Goal: Information Seeking & Learning: Learn about a topic

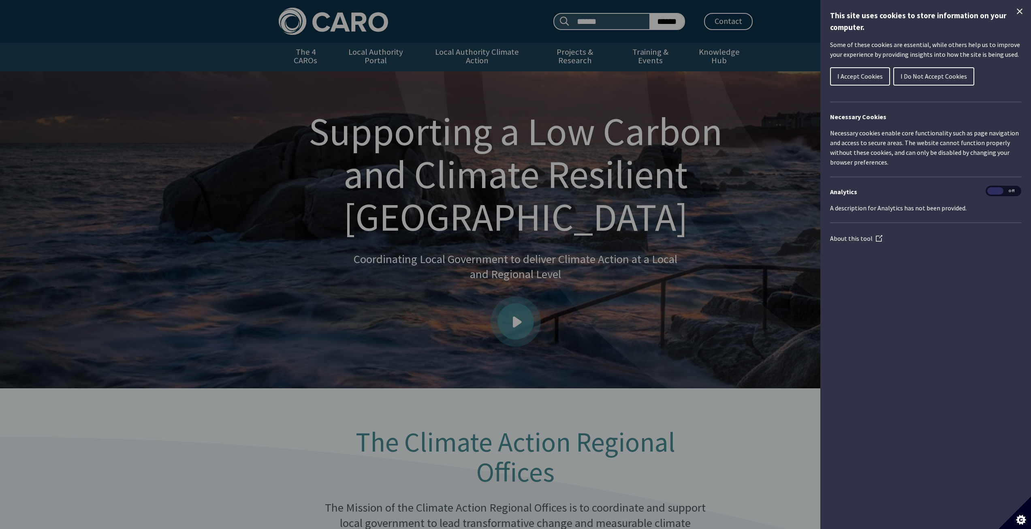
click at [1019, 12] on icon "Close Cookie Control" at bounding box center [1020, 11] width 10 height 10
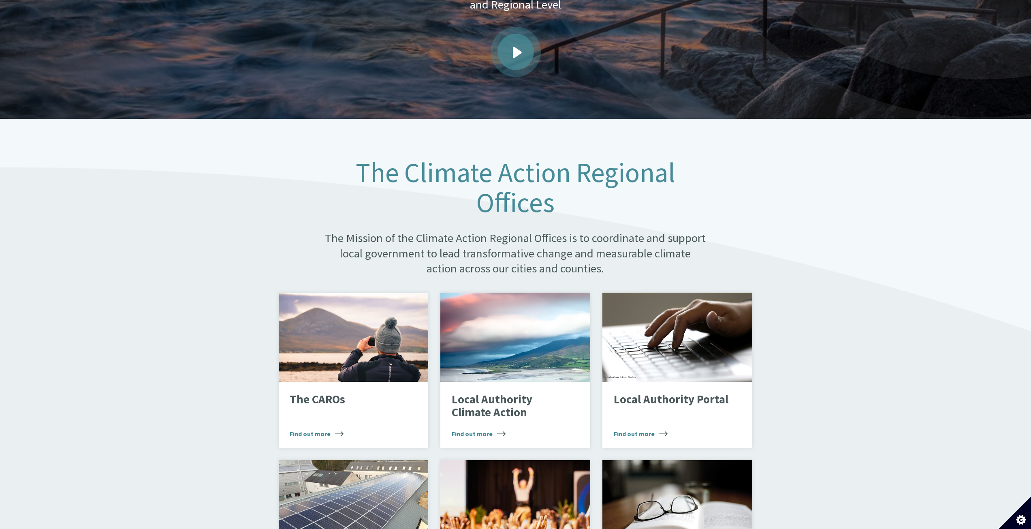
scroll to position [283, 0]
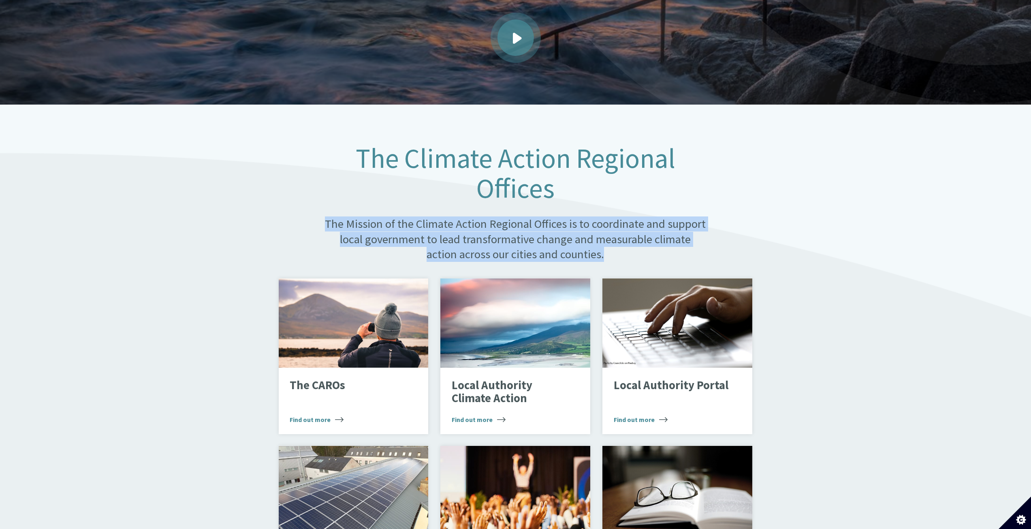
drag, startPoint x: 326, startPoint y: 215, endPoint x: 612, endPoint y: 241, distance: 287.1
click at [612, 241] on p "The Mission of the Climate Action Regional Offices is to coordinate and support…" at bounding box center [515, 238] width 383 height 45
copy p "The Mission of the Climate Action Regional Offices is to coordinate and support…"
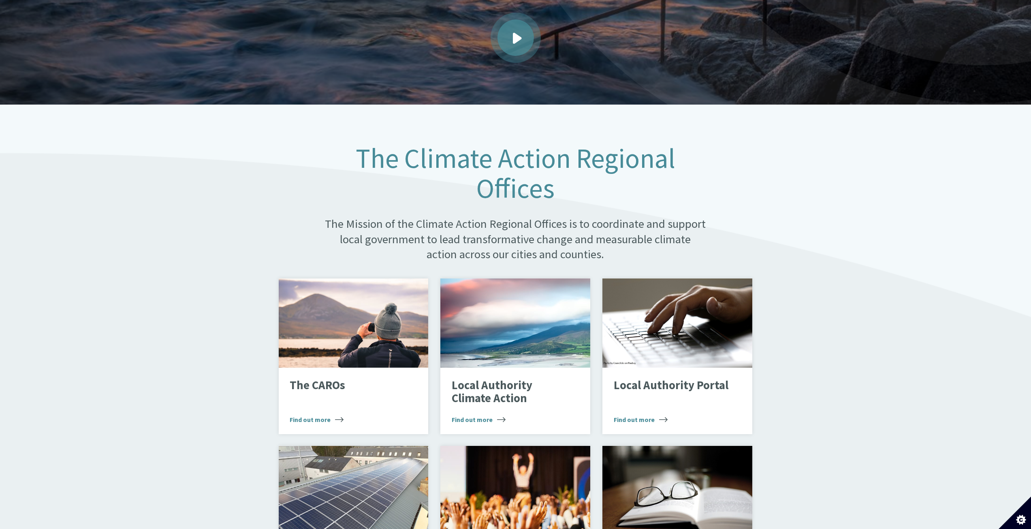
click at [846, 273] on div "The Climate Action Regional Offices The Mission of the Climate Action Regional …" at bounding box center [515, 525] width 1031 height 842
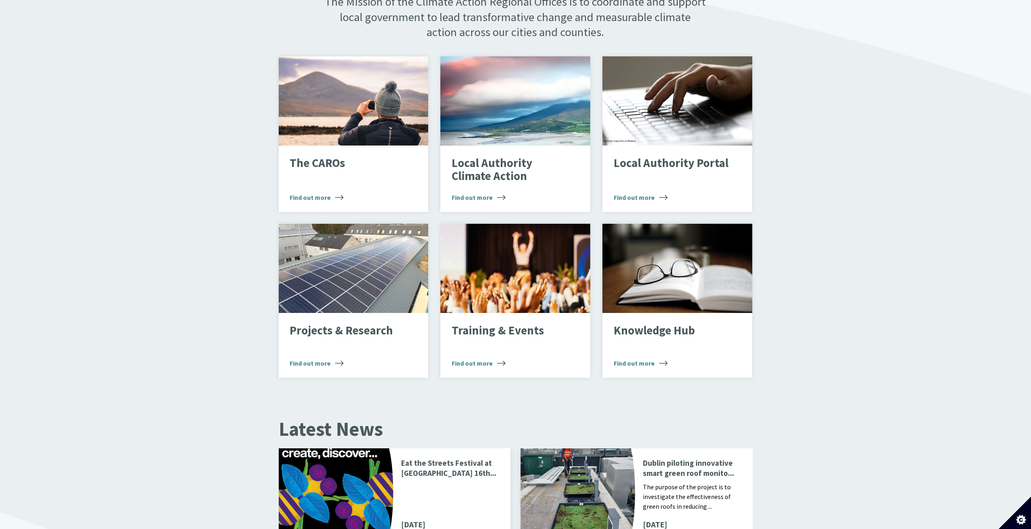
scroll to position [526, 0]
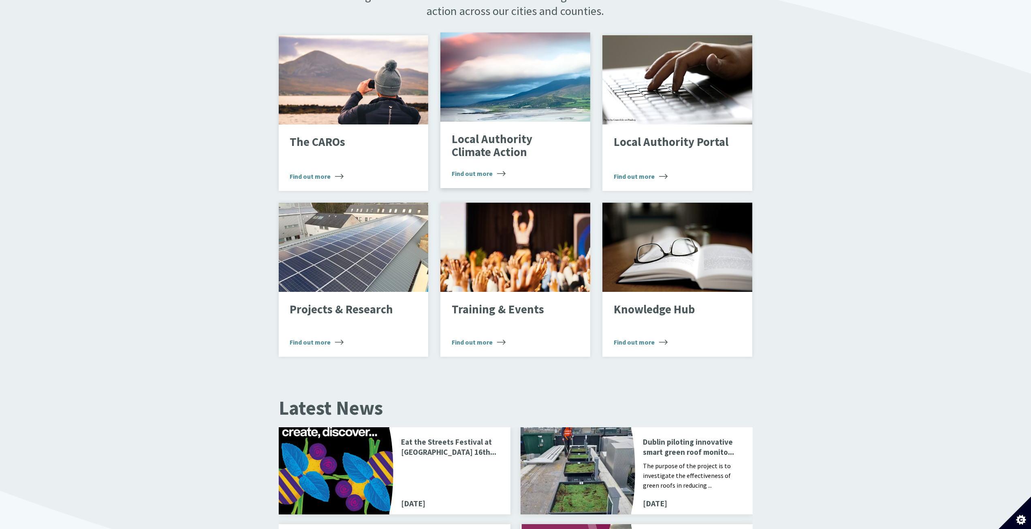
click at [508, 133] on p "Local Authority Climate Action" at bounding box center [509, 146] width 115 height 26
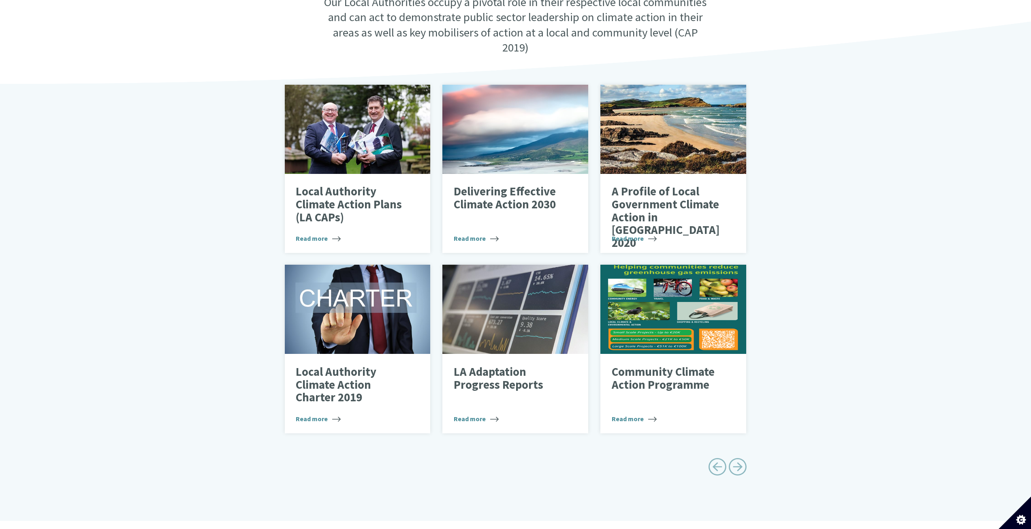
scroll to position [243, 0]
click at [739, 458] on span "Next page" at bounding box center [737, 466] width 18 height 18
type input "******"
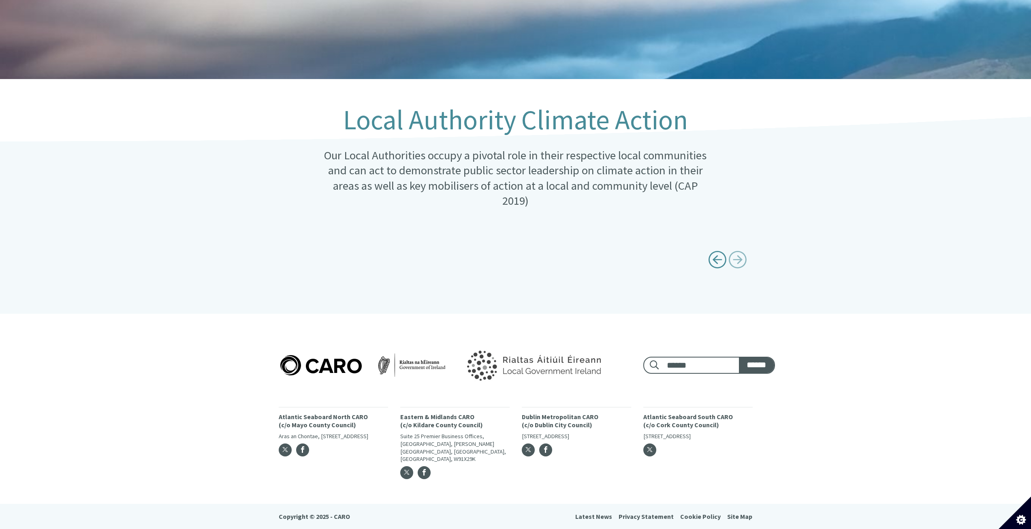
scroll to position [73, 0]
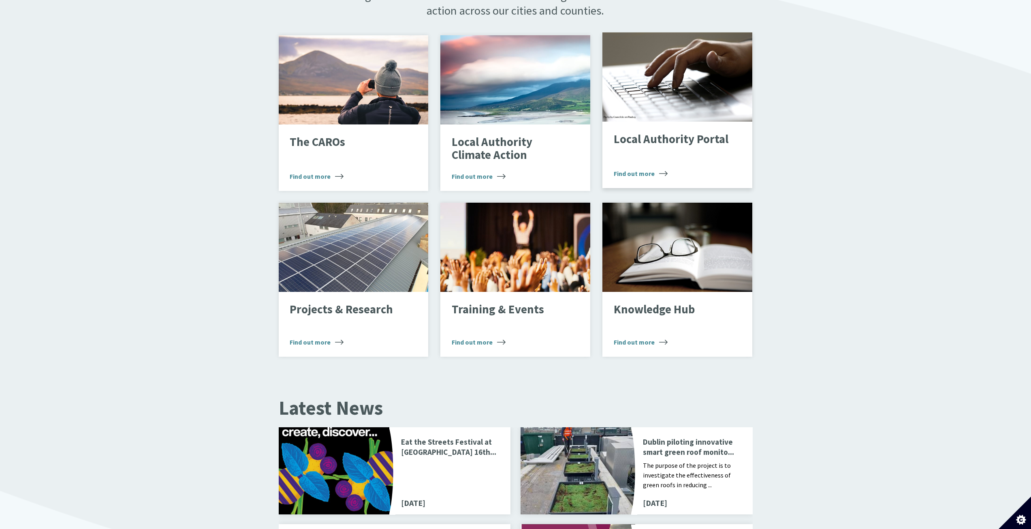
scroll to position [526, 0]
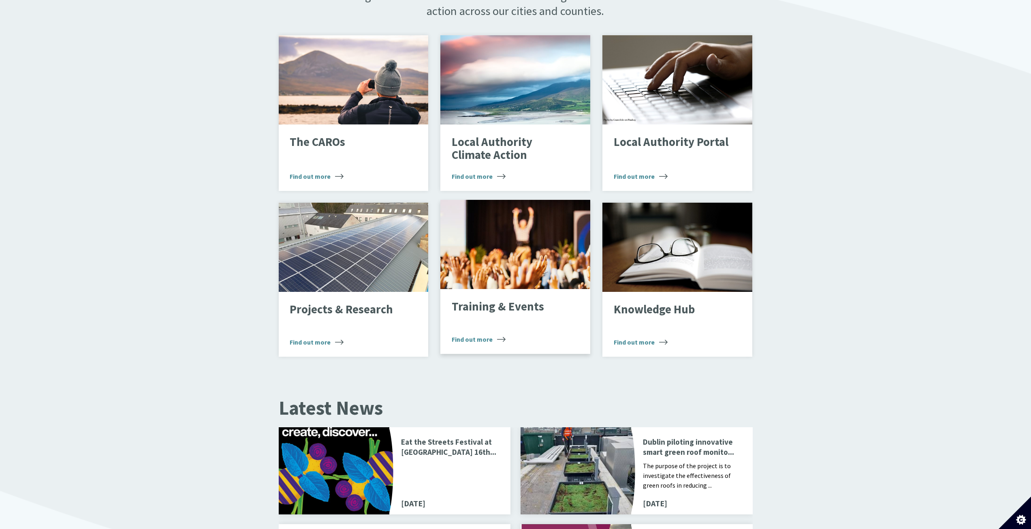
click at [493, 311] on div "Training & Events Find out more" at bounding box center [515, 321] width 150 height 65
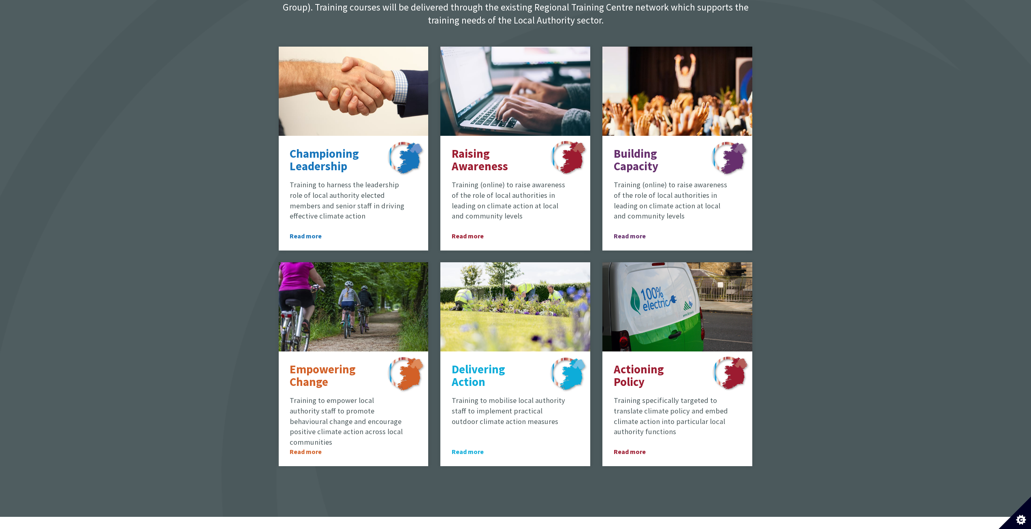
scroll to position [486, 0]
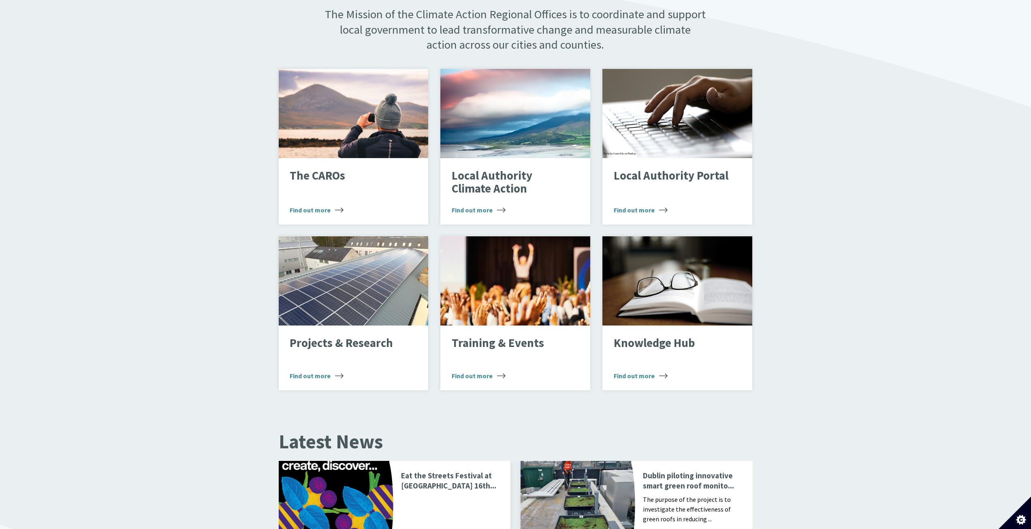
scroll to position [486, 0]
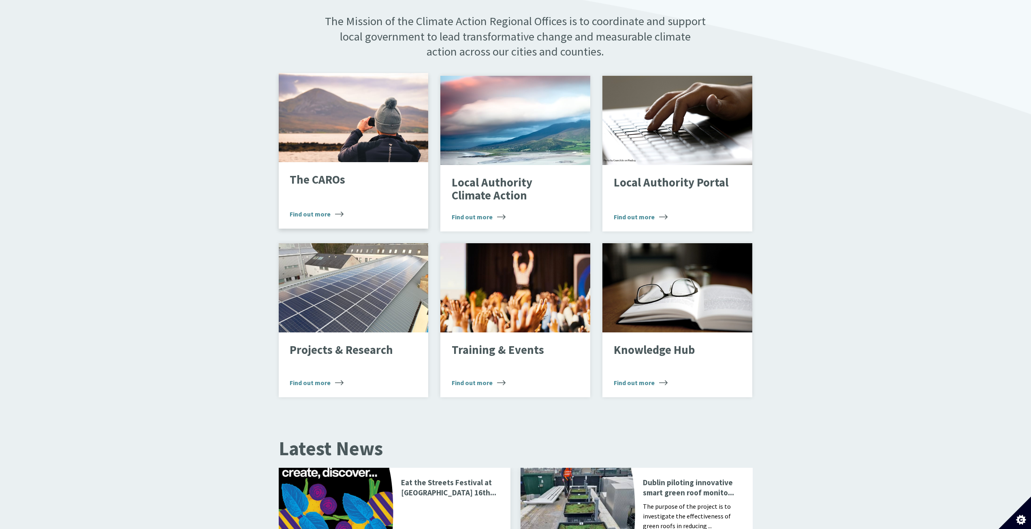
click at [307, 173] on p "The CAROs" at bounding box center [347, 179] width 115 height 13
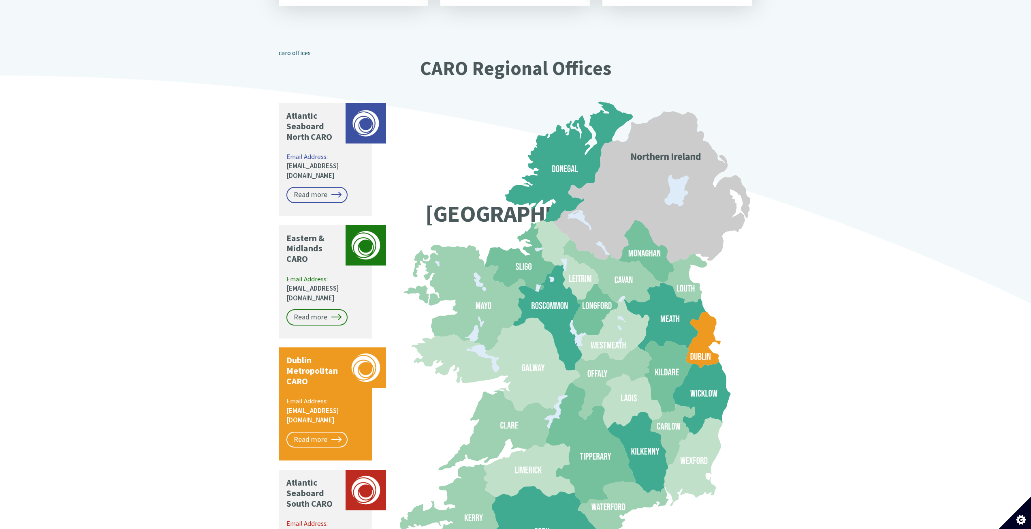
scroll to position [567, 0]
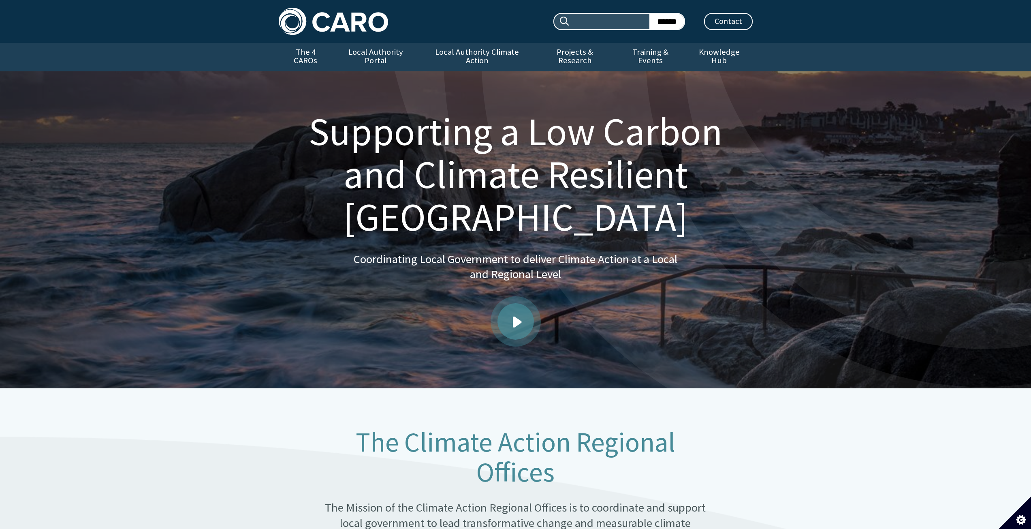
scroll to position [486, 0]
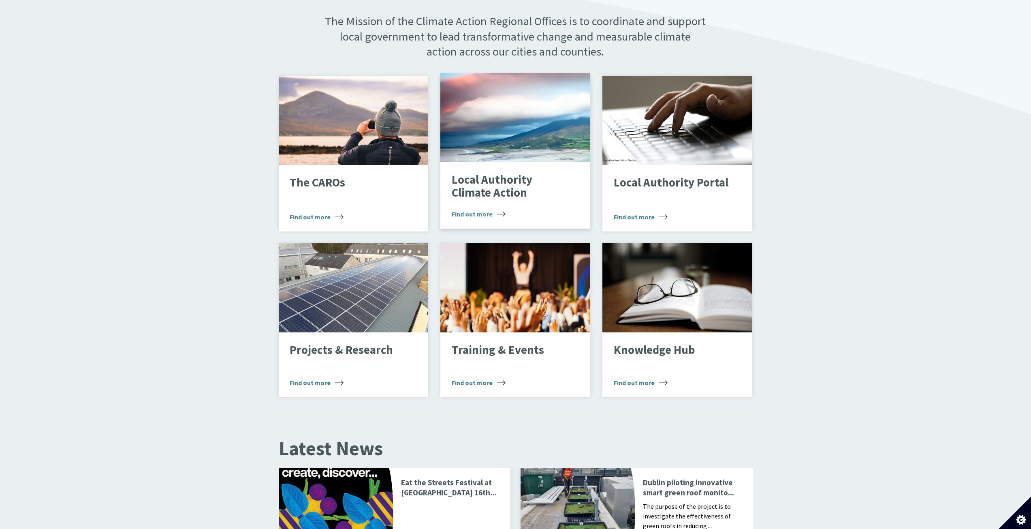
click at [558, 205] on div "Local Authority Climate Action Find out more" at bounding box center [515, 195] width 150 height 66
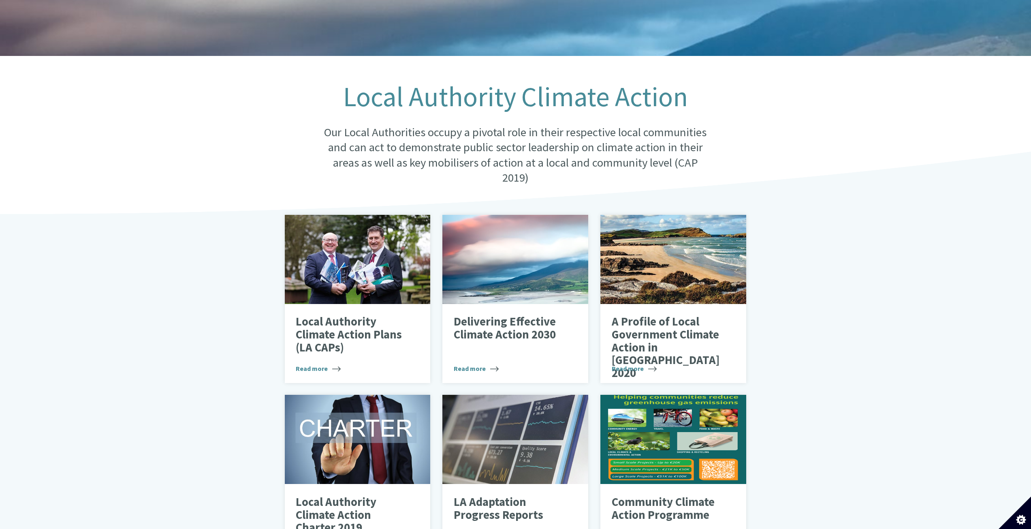
scroll to position [121, 0]
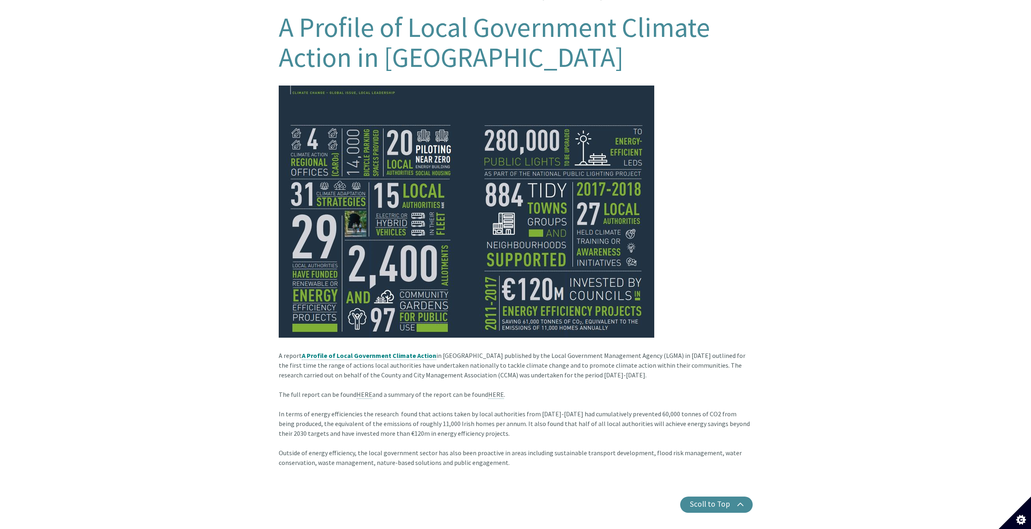
scroll to position [202, 0]
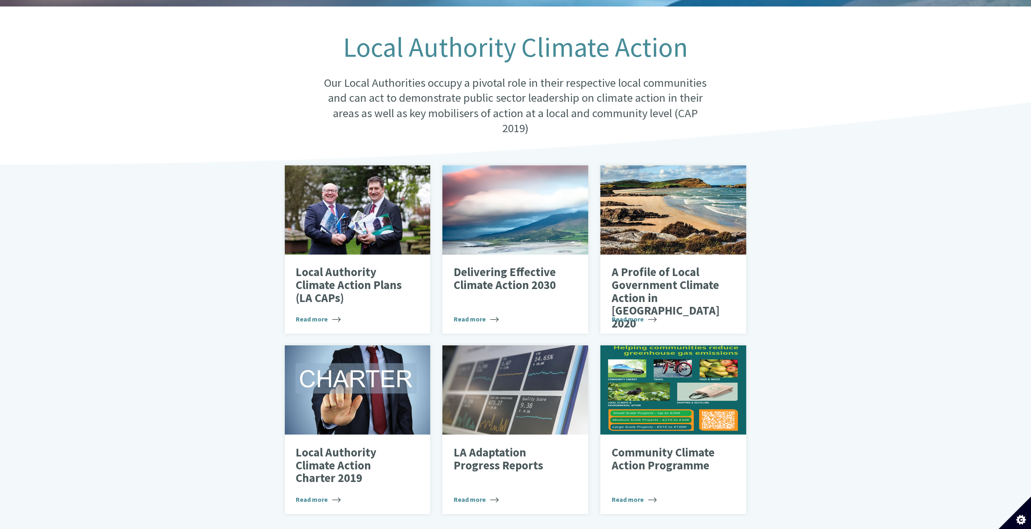
scroll to position [202, 0]
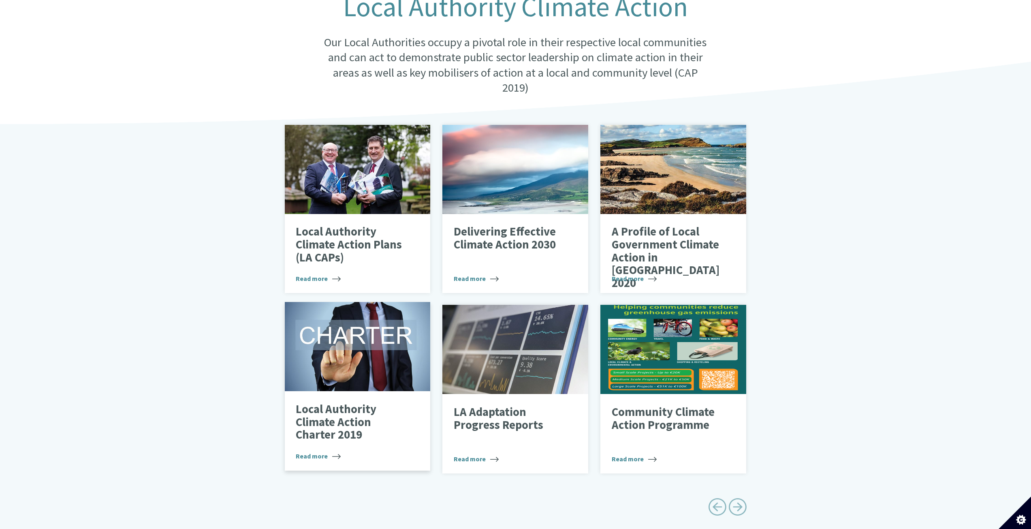
click at [301, 414] on p "Local Authority Climate Action Charter 2019" at bounding box center [351, 422] width 111 height 38
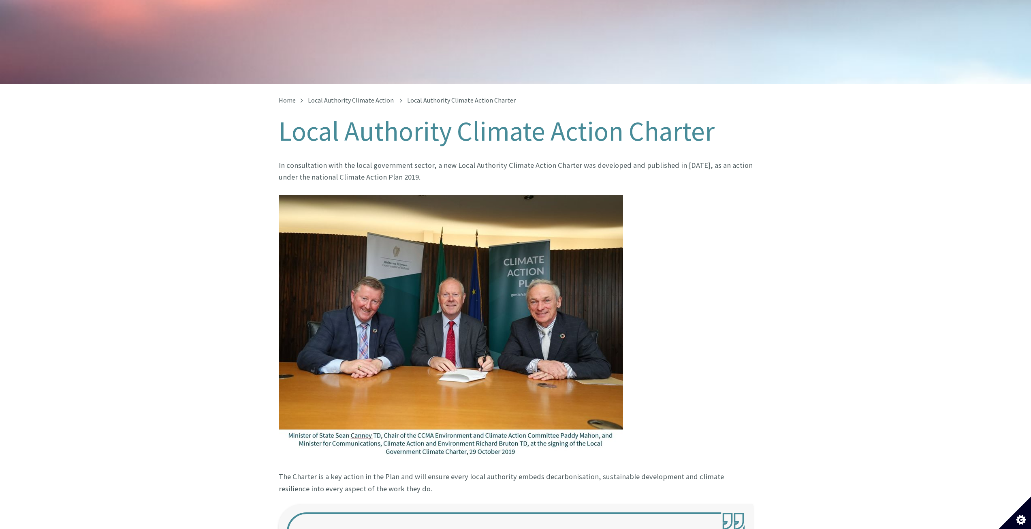
scroll to position [81, 0]
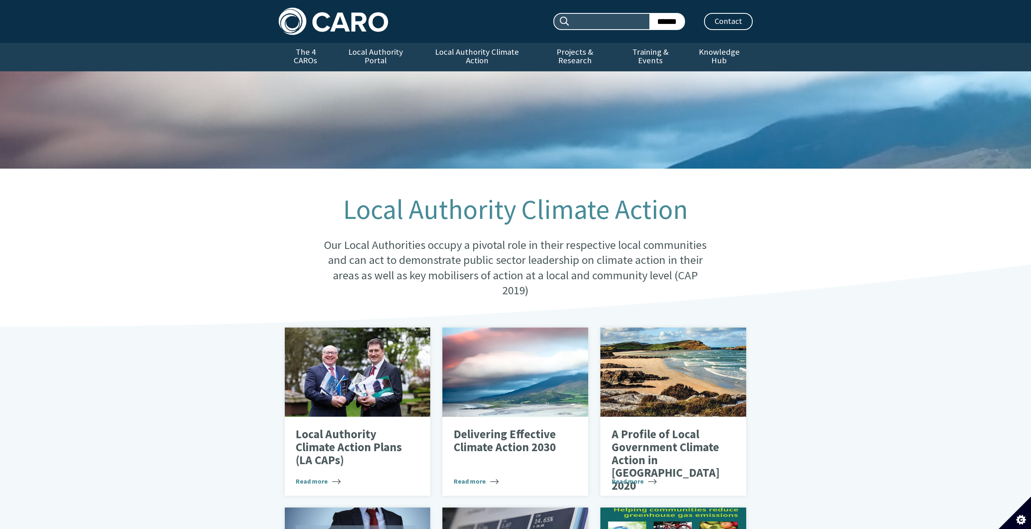
scroll to position [202, 0]
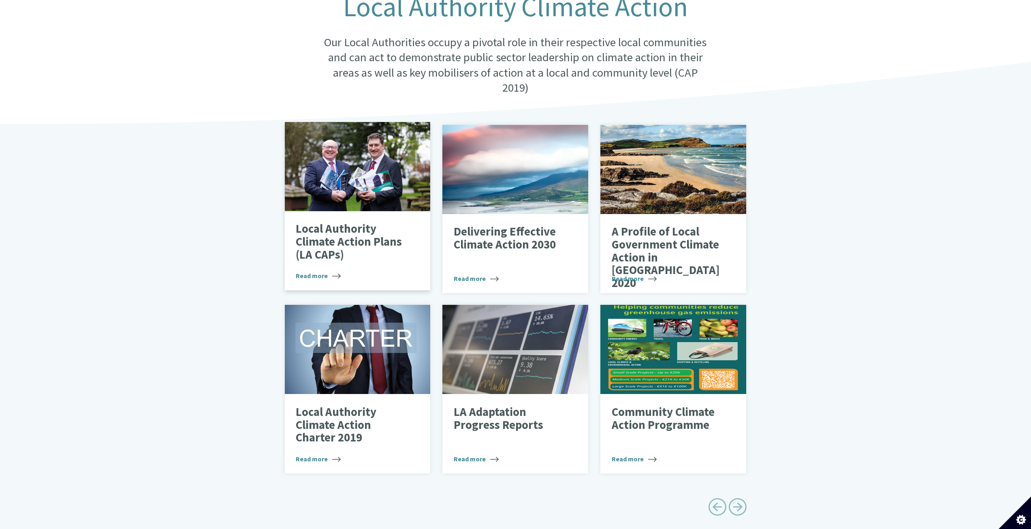
click at [390, 232] on p "Local Authority Climate Action Plans (LA CAPs)" at bounding box center [351, 241] width 111 height 38
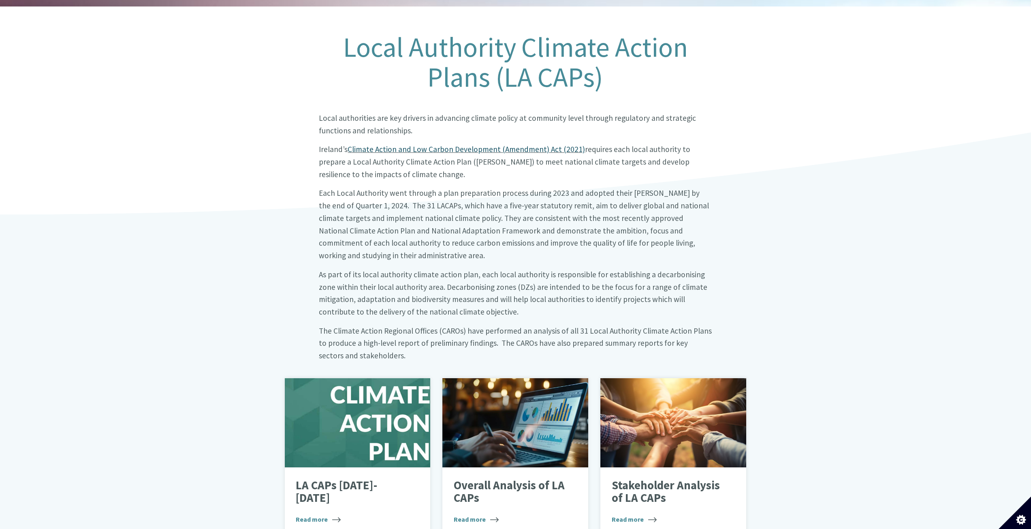
scroll to position [202, 0]
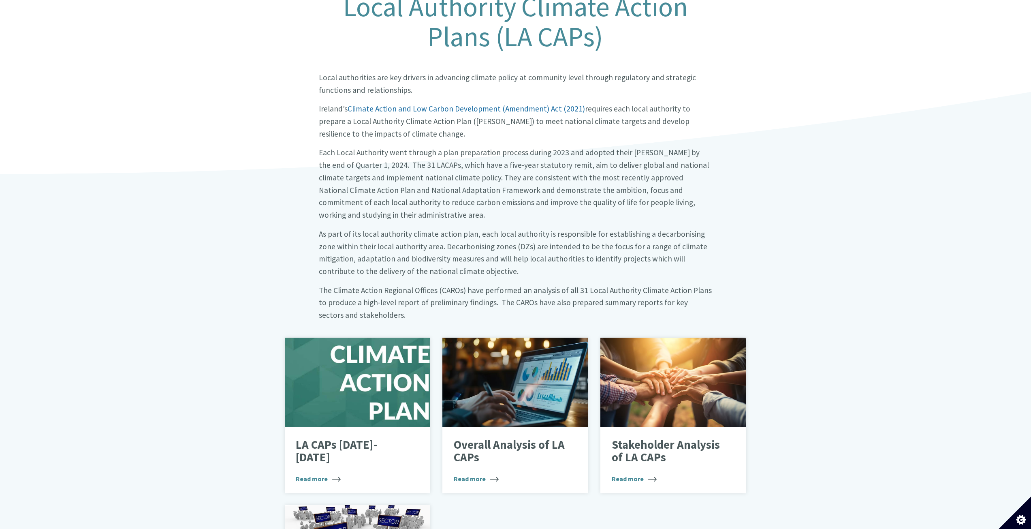
drag, startPoint x: 558, startPoint y: 98, endPoint x: 653, endPoint y: 116, distance: 96.6
click at [558, 104] on link "Climate Action and Low Carbon Development (Amendment) Act (2021)" at bounding box center [465, 109] width 237 height 10
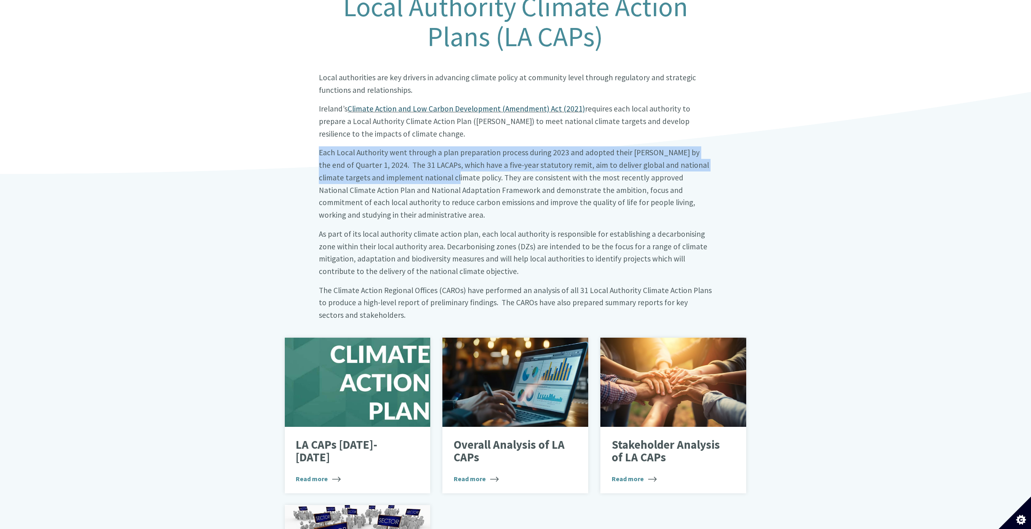
drag, startPoint x: 318, startPoint y: 145, endPoint x: 417, endPoint y: 168, distance: 101.7
click at [417, 168] on div "Local Authority Climate Action Plans (LA CAPs) Local authorities are key driver…" at bounding box center [515, 160] width 405 height 336
